Goal: Transaction & Acquisition: Purchase product/service

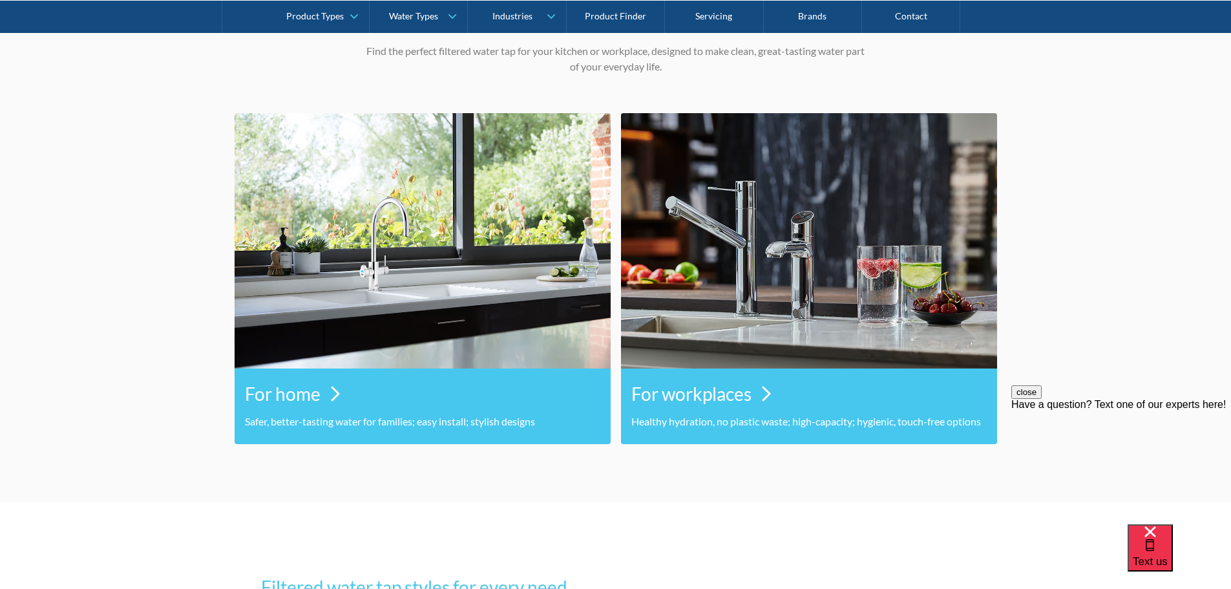
scroll to position [582, 0]
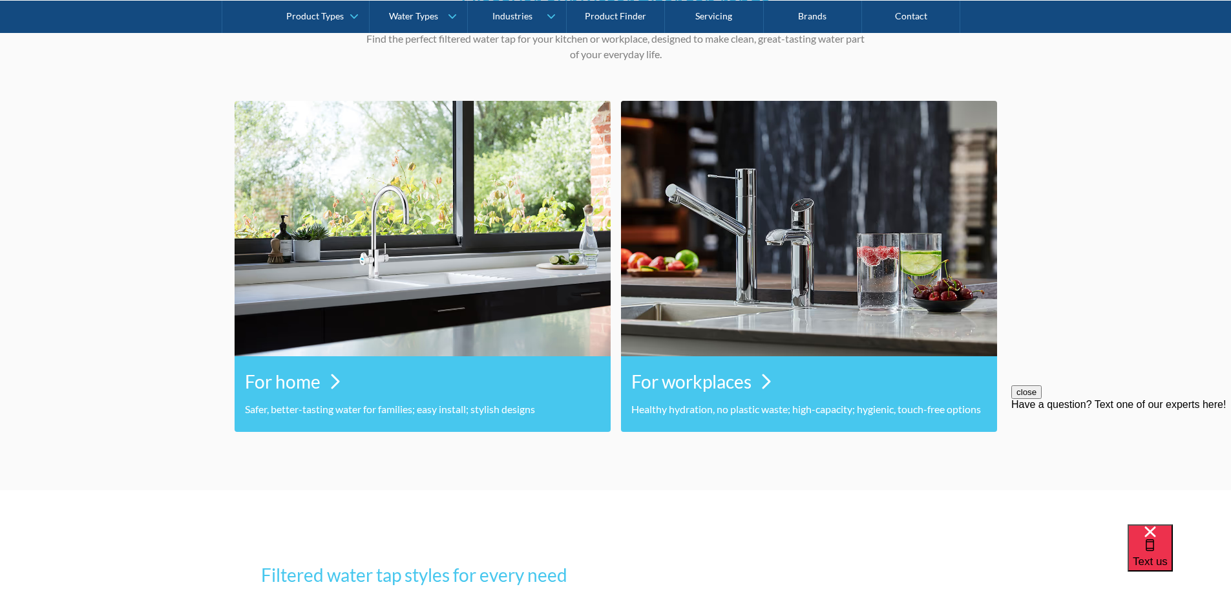
click at [288, 382] on h3 "For home" at bounding box center [283, 381] width 76 height 27
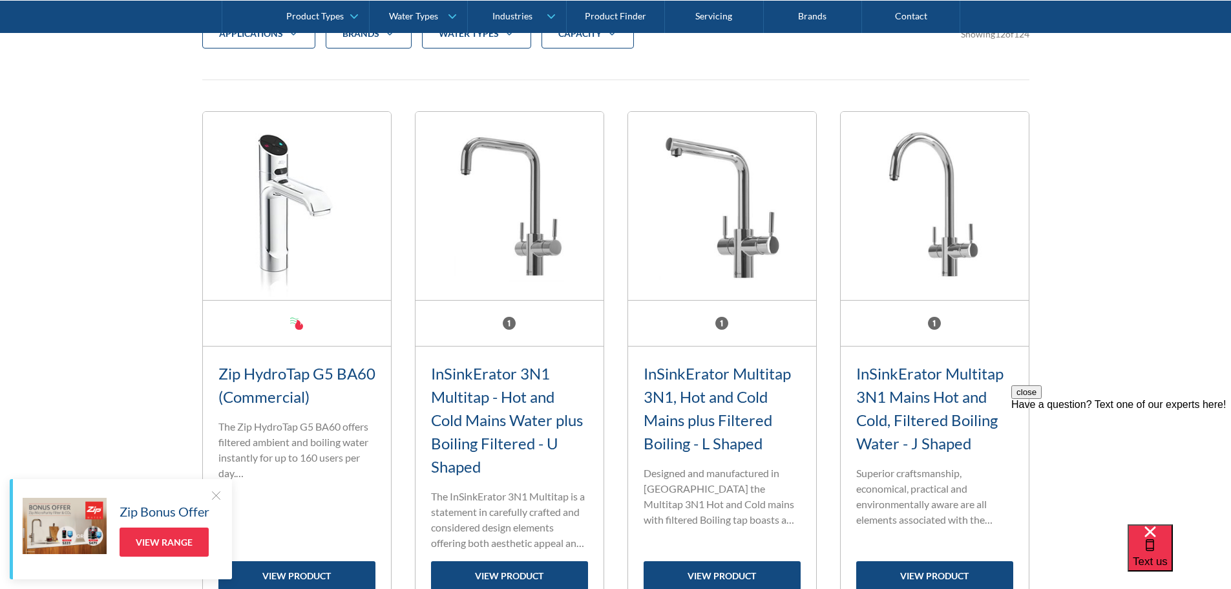
scroll to position [582, 0]
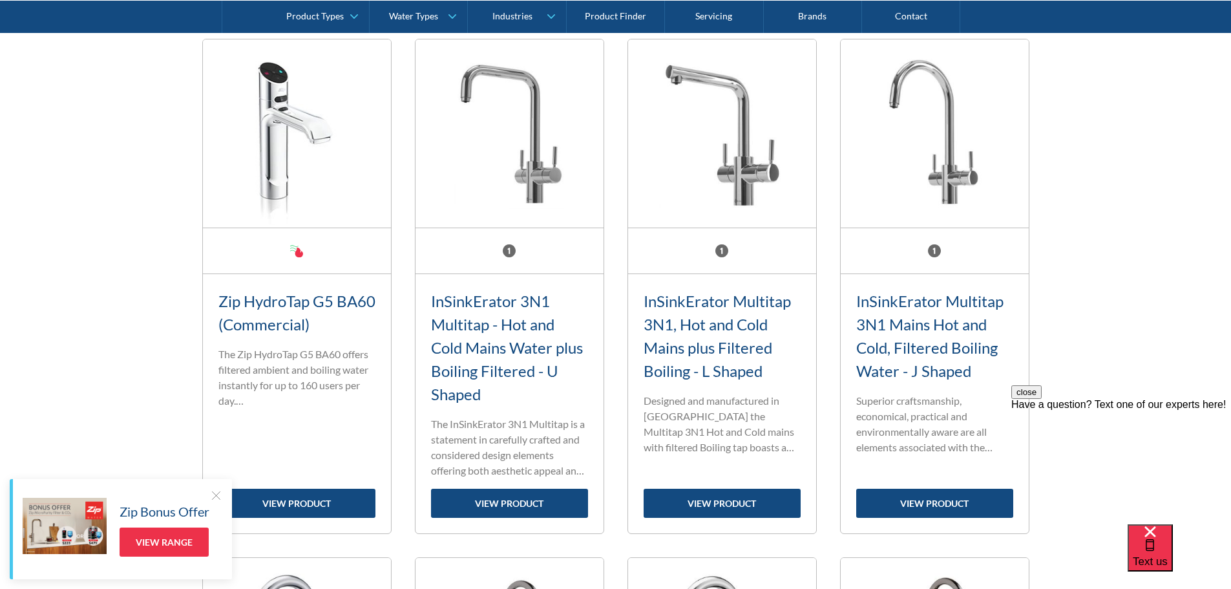
click at [685, 344] on link "InSinkErator Multitap 3N1, Hot and Cold Mains plus Filtered Boiling - L Shaped" at bounding box center [717, 335] width 147 height 89
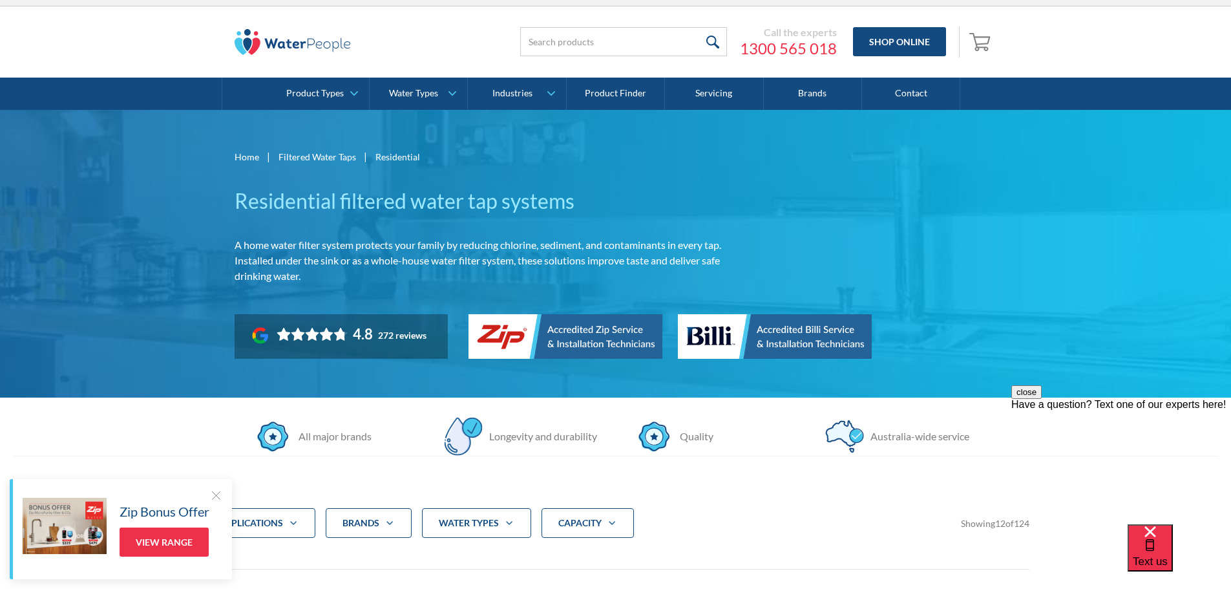
scroll to position [0, 0]
